Goal: Go to known website

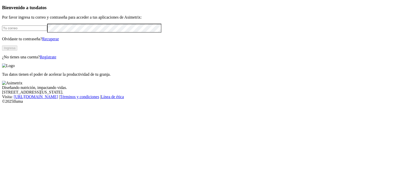
type input "analistainocuidad@refinalsa.com"
click at [17, 51] on button "Ingresa" at bounding box center [9, 47] width 15 height 5
